Goal: Information Seeking & Learning: Compare options

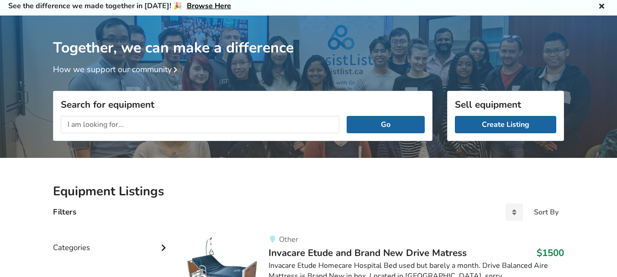
scroll to position [23, 0]
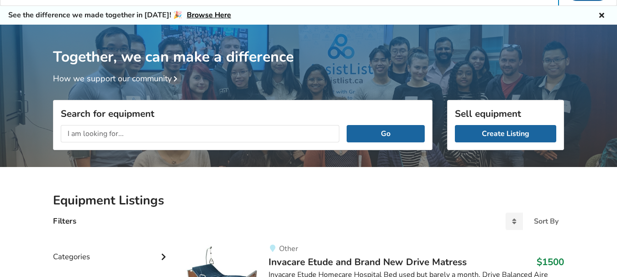
click at [164, 129] on input "text" at bounding box center [200, 133] width 278 height 17
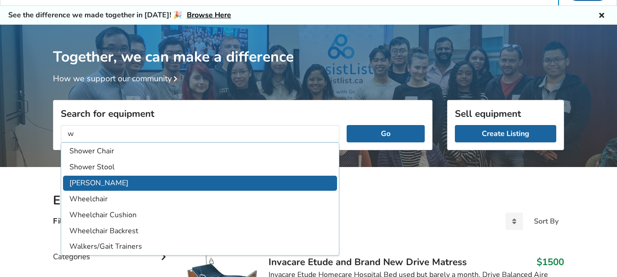
click at [88, 181] on li "Walker" at bounding box center [200, 183] width 274 height 15
type input "Walker"
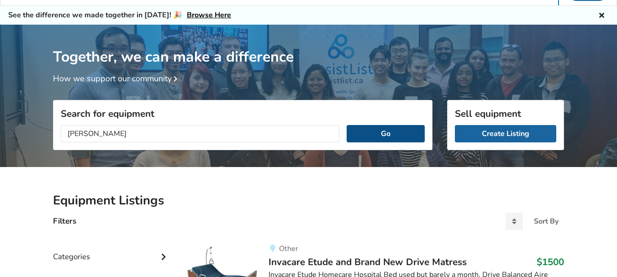
click at [360, 131] on button "Go" at bounding box center [385, 133] width 78 height 17
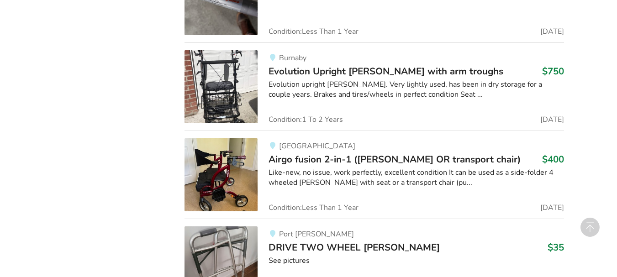
scroll to position [1286, 0]
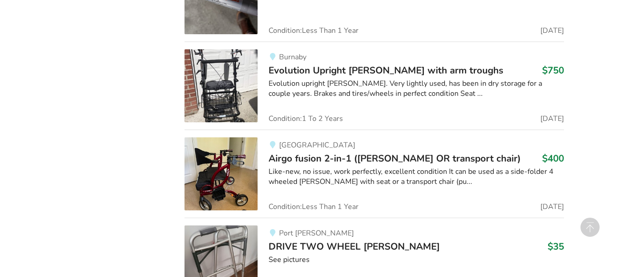
click at [228, 166] on img at bounding box center [220, 173] width 73 height 73
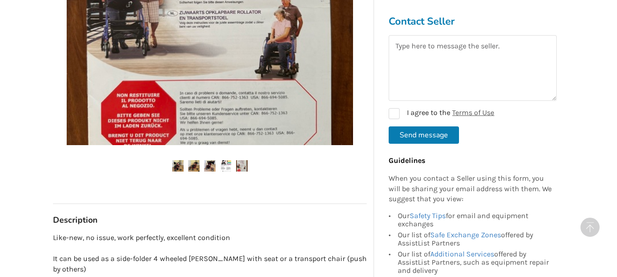
scroll to position [365, 0]
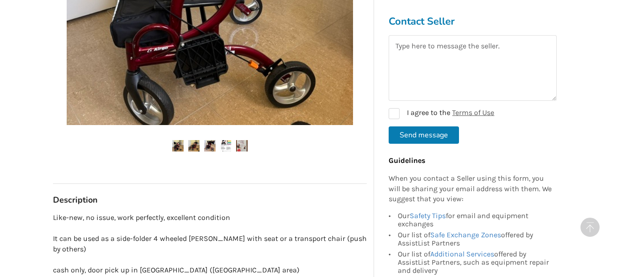
click at [209, 140] on img at bounding box center [209, 145] width 11 height 11
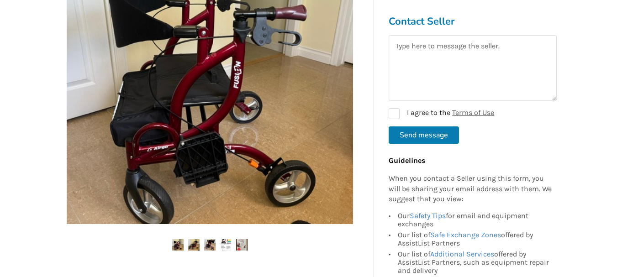
scroll to position [274, 0]
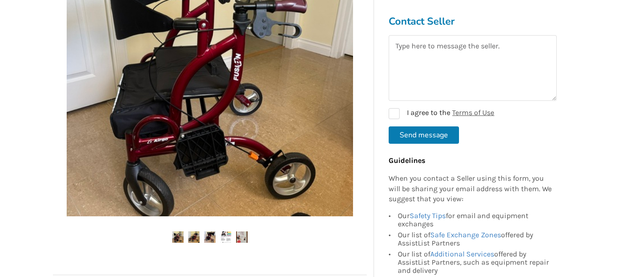
click at [195, 231] on img at bounding box center [193, 236] width 11 height 11
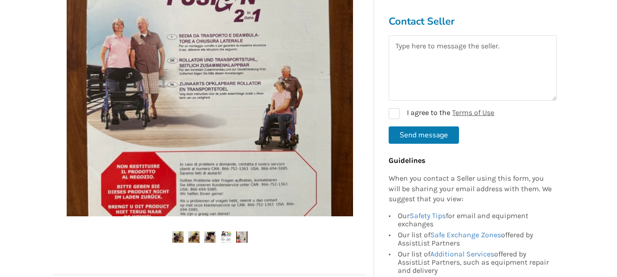
click at [176, 231] on img at bounding box center [177, 236] width 11 height 11
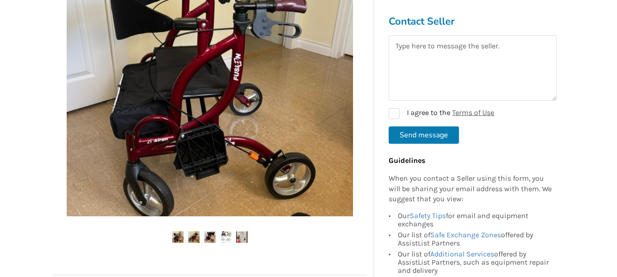
click at [181, 231] on img at bounding box center [177, 236] width 11 height 11
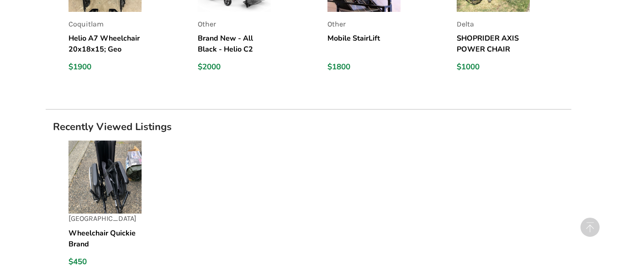
scroll to position [913, 0]
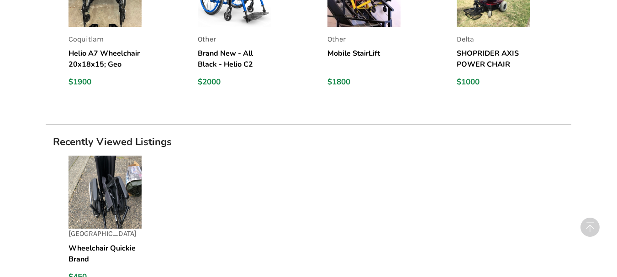
click at [122, 170] on img at bounding box center [104, 192] width 73 height 73
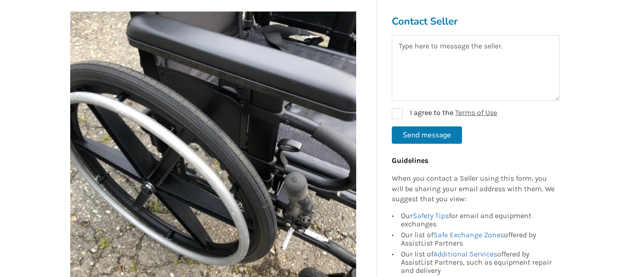
scroll to position [137, 0]
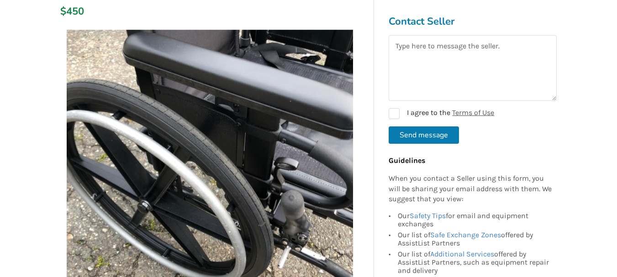
click at [271, 207] on img at bounding box center [210, 173] width 286 height 286
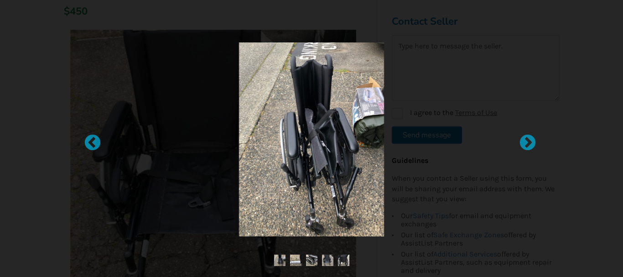
click at [342, 262] on img at bounding box center [343, 260] width 11 height 11
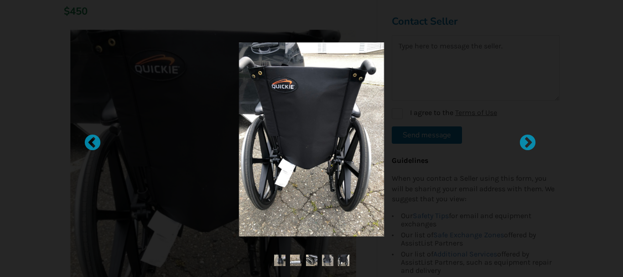
click at [329, 262] on img at bounding box center [327, 260] width 11 height 11
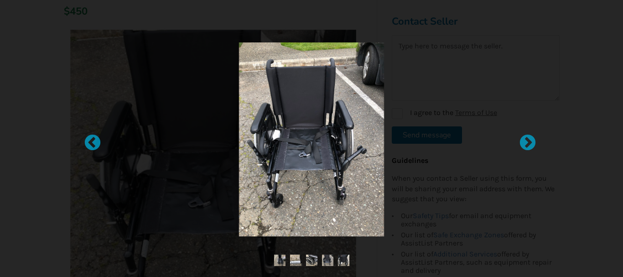
click at [309, 261] on img at bounding box center [311, 260] width 11 height 11
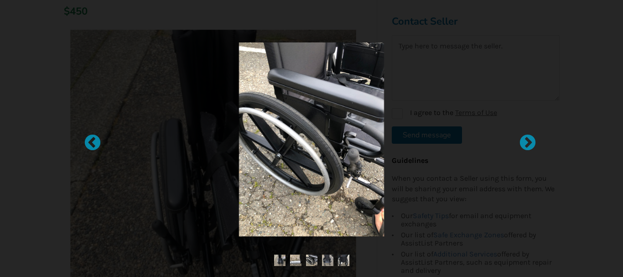
click at [294, 261] on img at bounding box center [295, 260] width 11 height 11
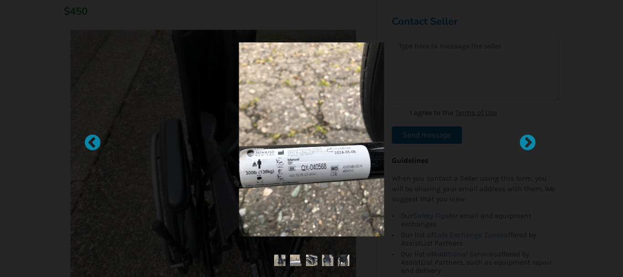
click at [275, 261] on img at bounding box center [279, 260] width 11 height 11
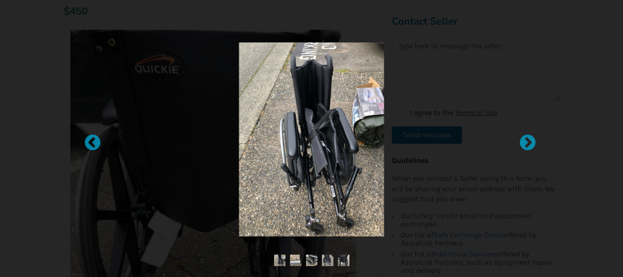
click at [324, 257] on img at bounding box center [327, 260] width 11 height 11
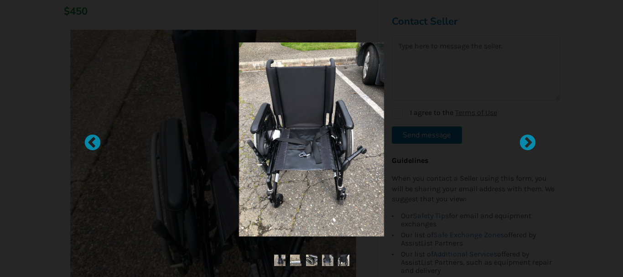
click at [344, 261] on img at bounding box center [343, 260] width 11 height 11
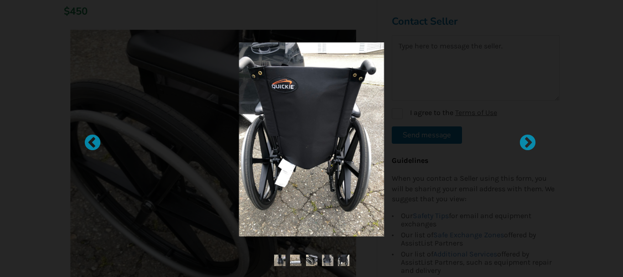
click at [296, 260] on img at bounding box center [295, 260] width 11 height 11
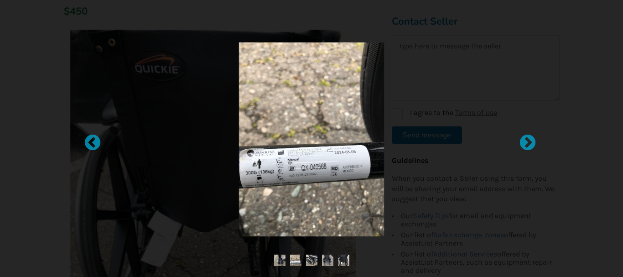
click at [277, 260] on img at bounding box center [279, 260] width 11 height 11
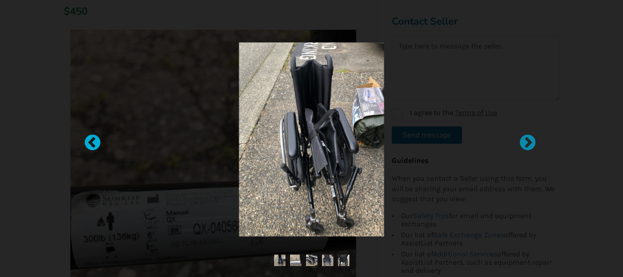
click at [93, 143] on div at bounding box center [88, 138] width 9 height 9
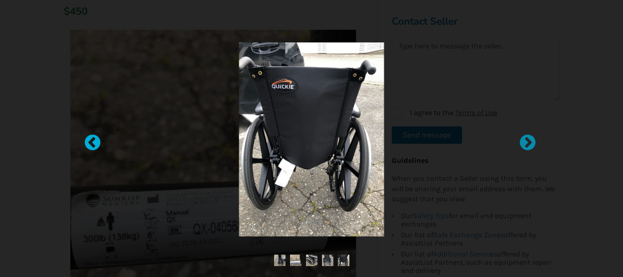
click at [93, 143] on div at bounding box center [88, 138] width 9 height 9
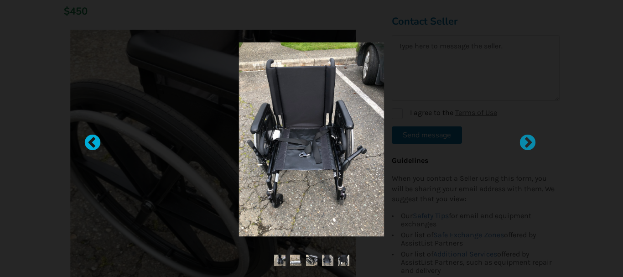
click at [93, 143] on div at bounding box center [88, 138] width 9 height 9
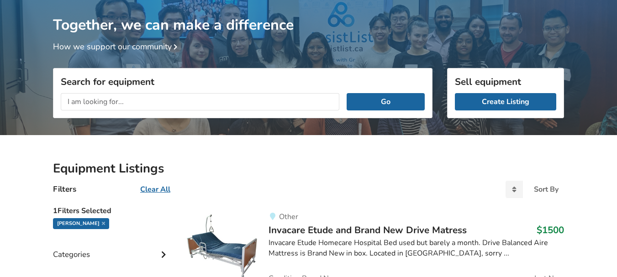
scroll to position [45, 0]
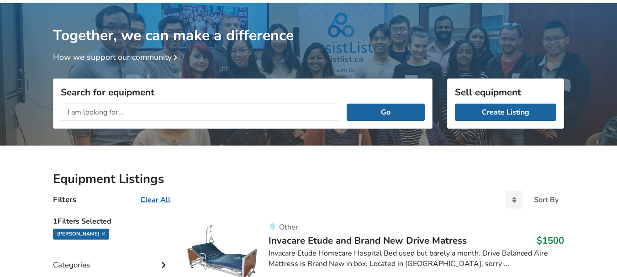
click at [149, 110] on input "text" at bounding box center [200, 112] width 278 height 17
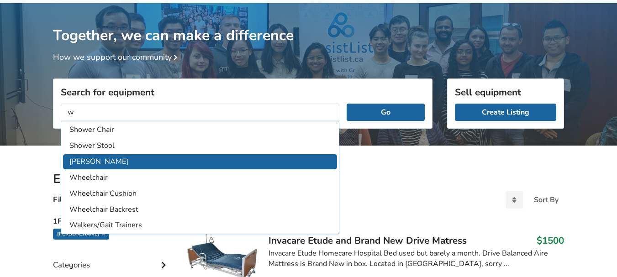
click at [89, 159] on li "Walker" at bounding box center [200, 161] width 274 height 15
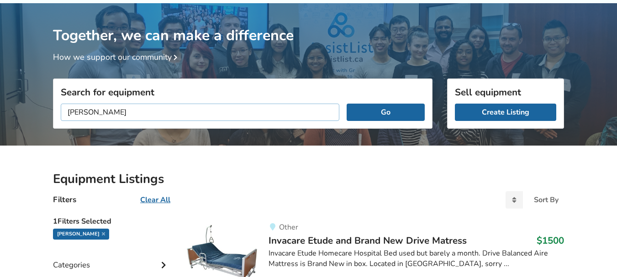
click at [116, 113] on input "Walker" at bounding box center [200, 112] width 278 height 17
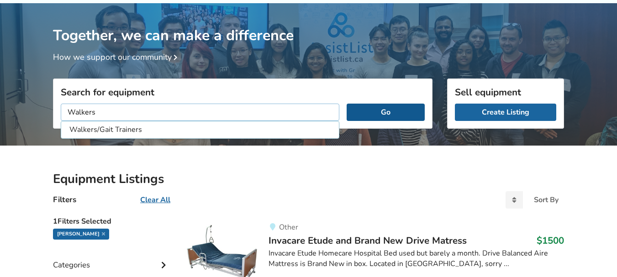
type input "Walkers"
click at [371, 111] on button "Go" at bounding box center [385, 112] width 78 height 17
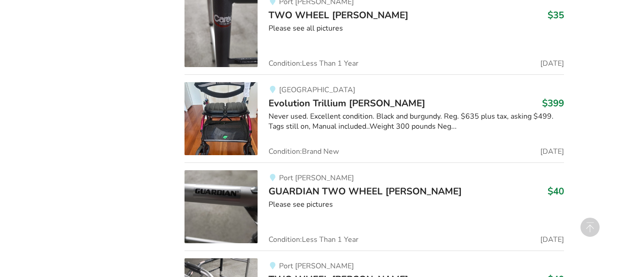
scroll to position [912, 0]
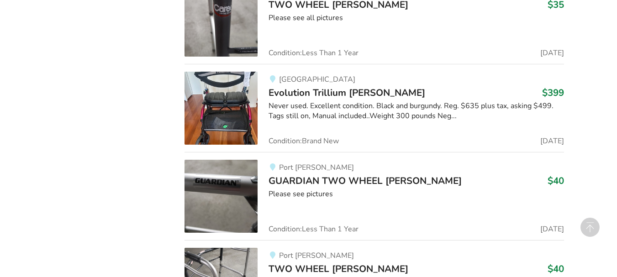
click at [233, 85] on img at bounding box center [220, 108] width 73 height 73
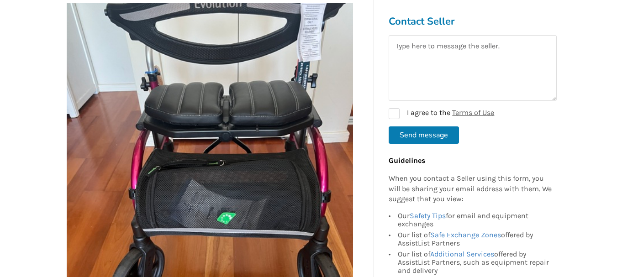
scroll to position [228, 0]
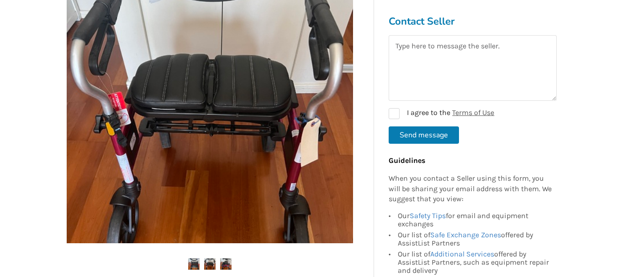
click at [225, 258] on img at bounding box center [225, 263] width 11 height 11
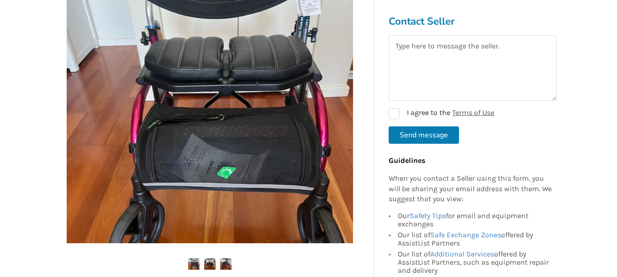
click at [209, 258] on img at bounding box center [209, 263] width 11 height 11
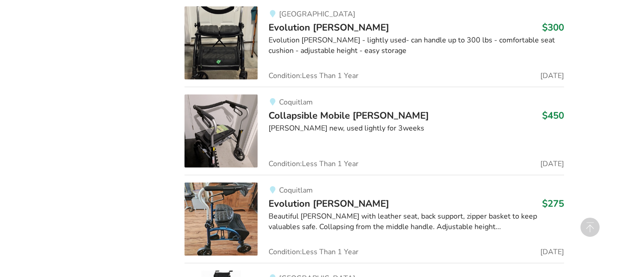
scroll to position [2917, 0]
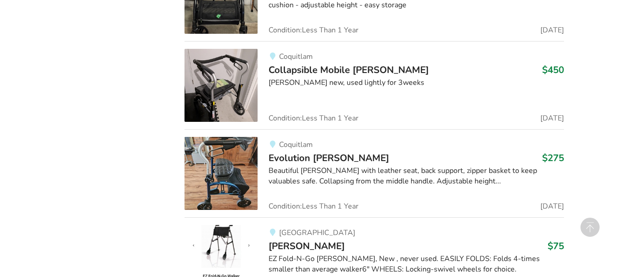
click at [236, 137] on img at bounding box center [220, 173] width 73 height 73
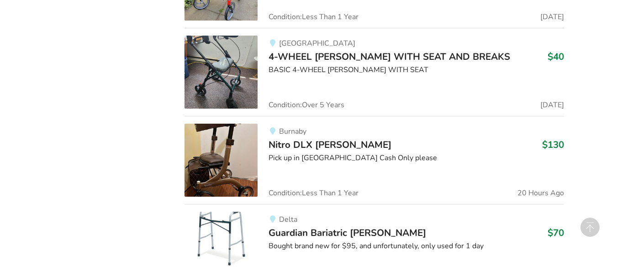
scroll to position [5223, 0]
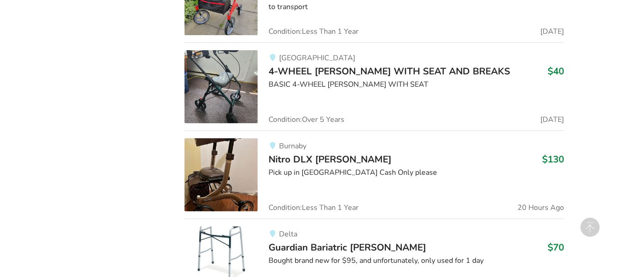
click at [230, 138] on img at bounding box center [220, 174] width 73 height 73
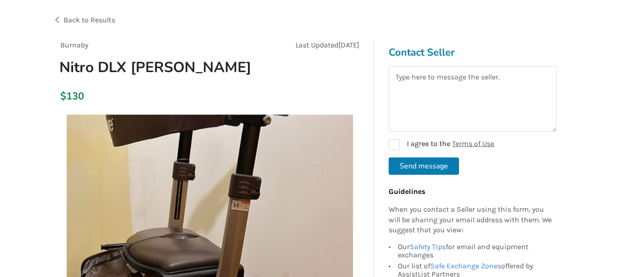
scroll to position [46, 0]
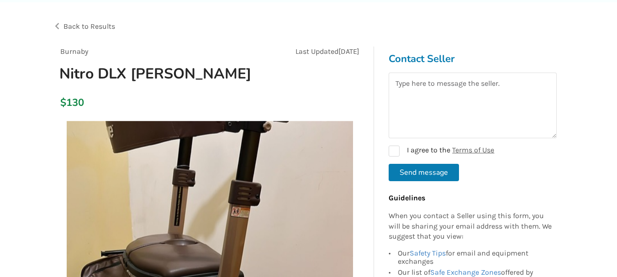
click at [68, 25] on span "Back to Results" at bounding box center [89, 26] width 52 height 9
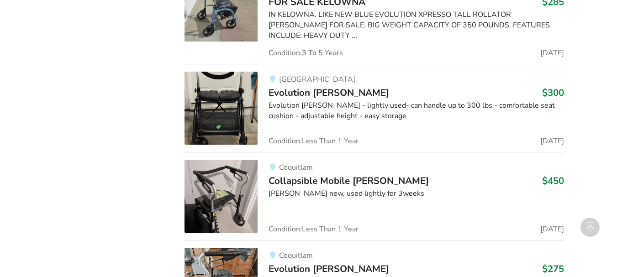
scroll to position [2761, 0]
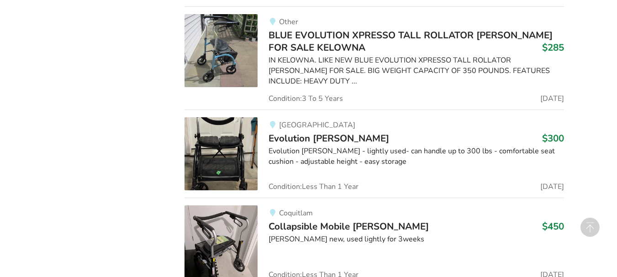
click at [238, 205] on img at bounding box center [220, 241] width 73 height 73
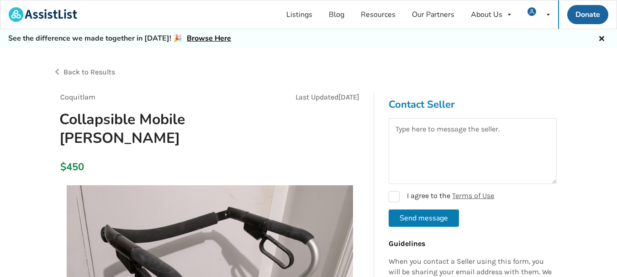
click at [68, 72] on span "Back to Results" at bounding box center [89, 72] width 52 height 9
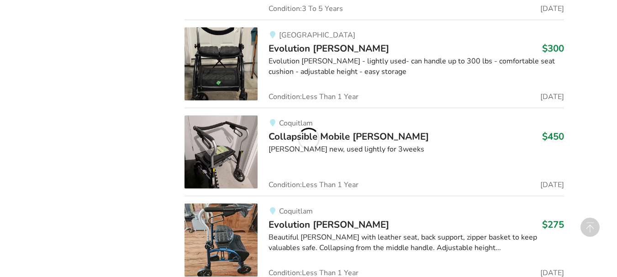
scroll to position [2871, 0]
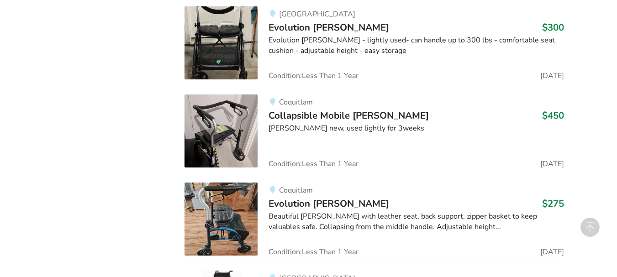
click at [229, 183] on img at bounding box center [220, 219] width 73 height 73
